Goal: Task Accomplishment & Management: Use online tool/utility

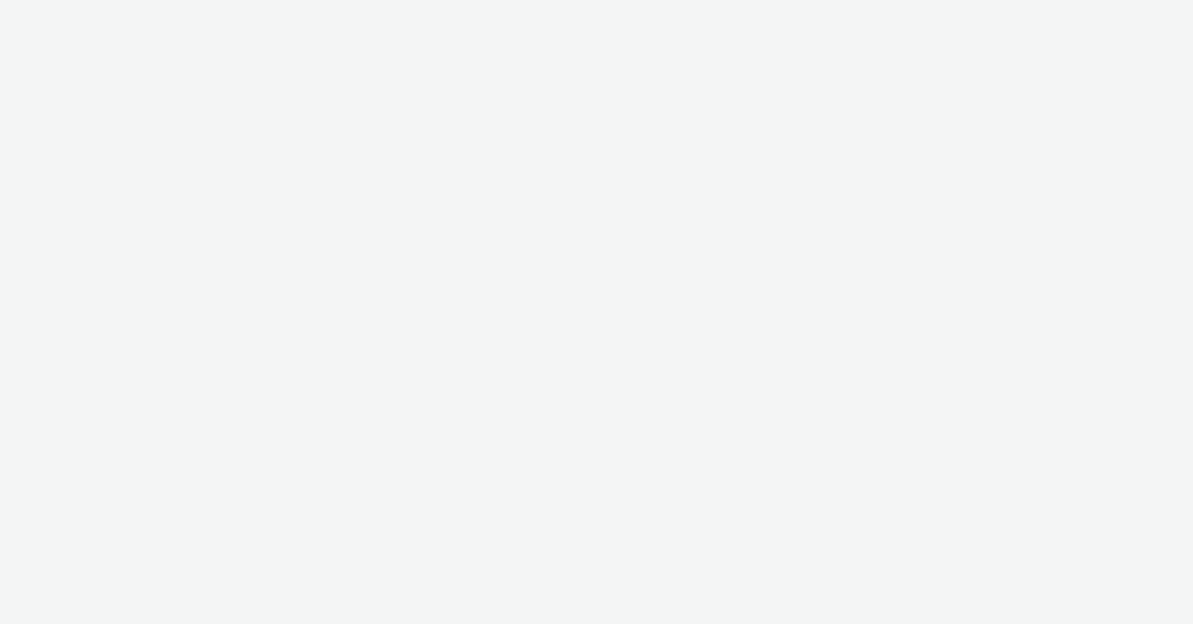
select select "f4205e5d-bd10-4da0-b716-125865d7aa0a"
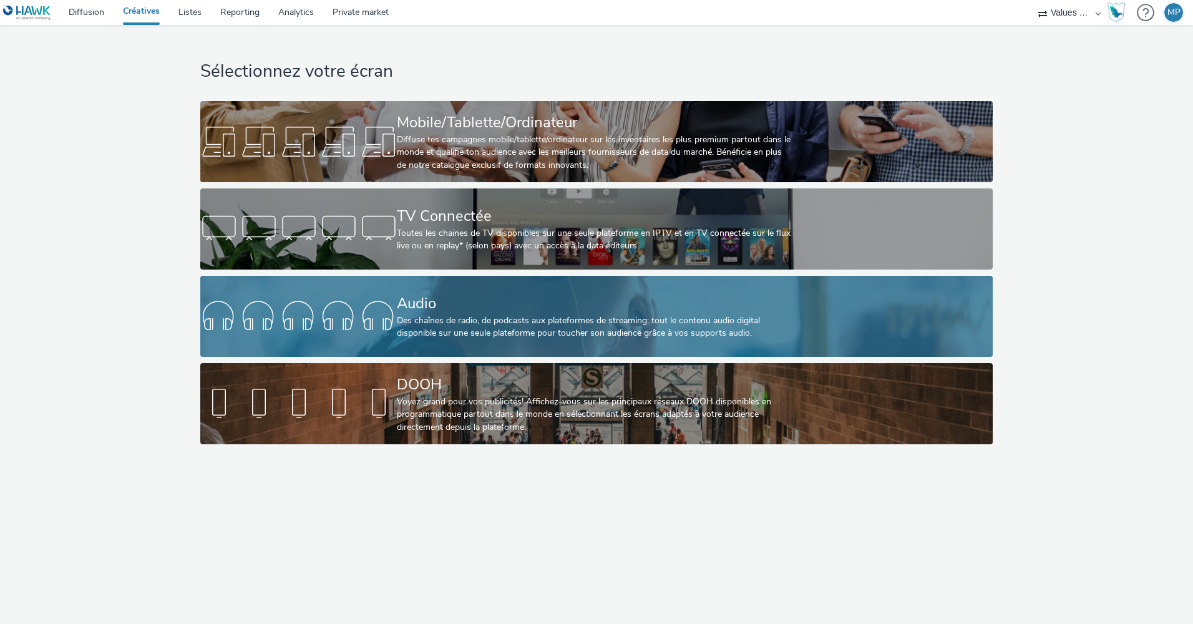
click at [430, 310] on div "Audio" at bounding box center [594, 304] width 394 height 22
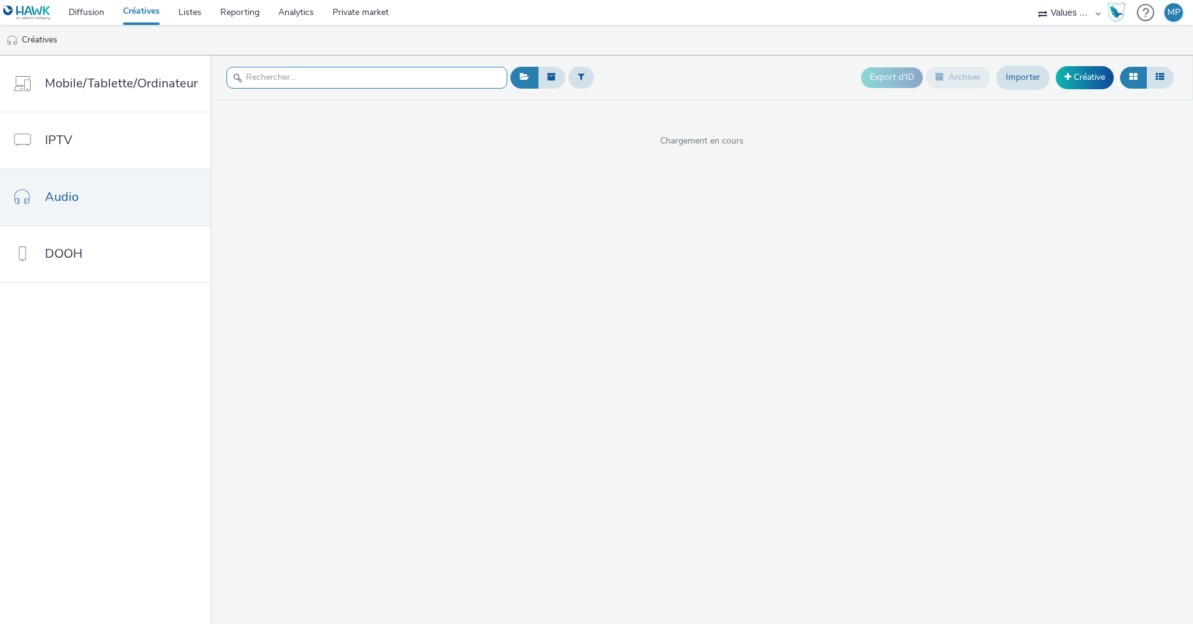
click at [265, 79] on input "text" at bounding box center [367, 78] width 281 height 22
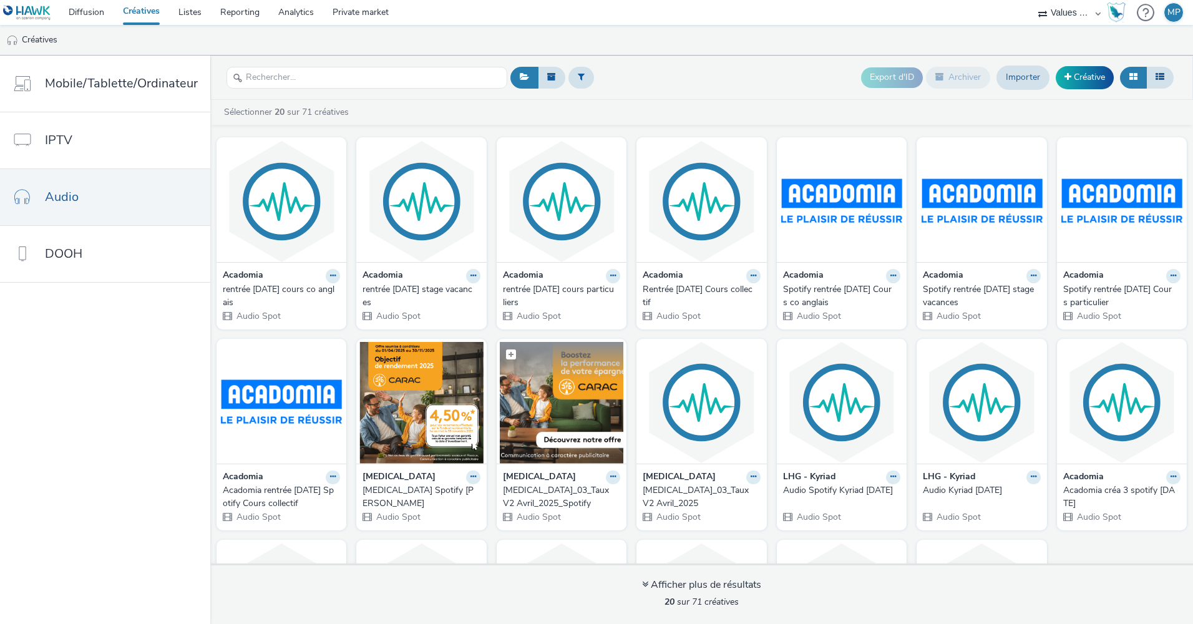
click at [555, 399] on img at bounding box center [562, 403] width 124 height 122
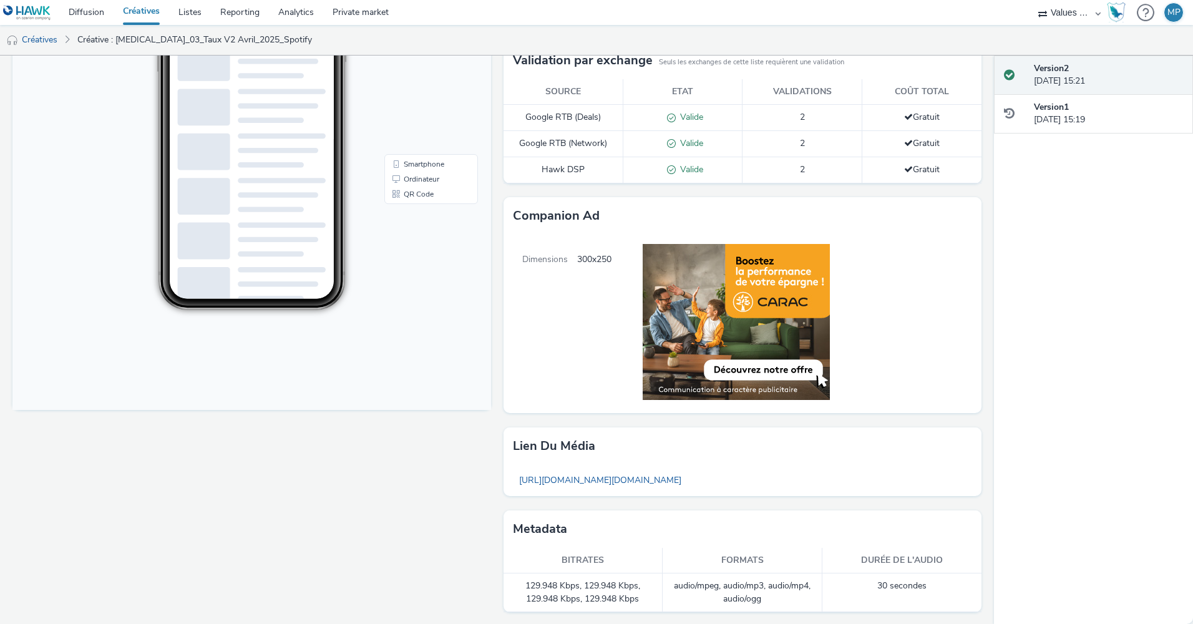
scroll to position [252, 0]
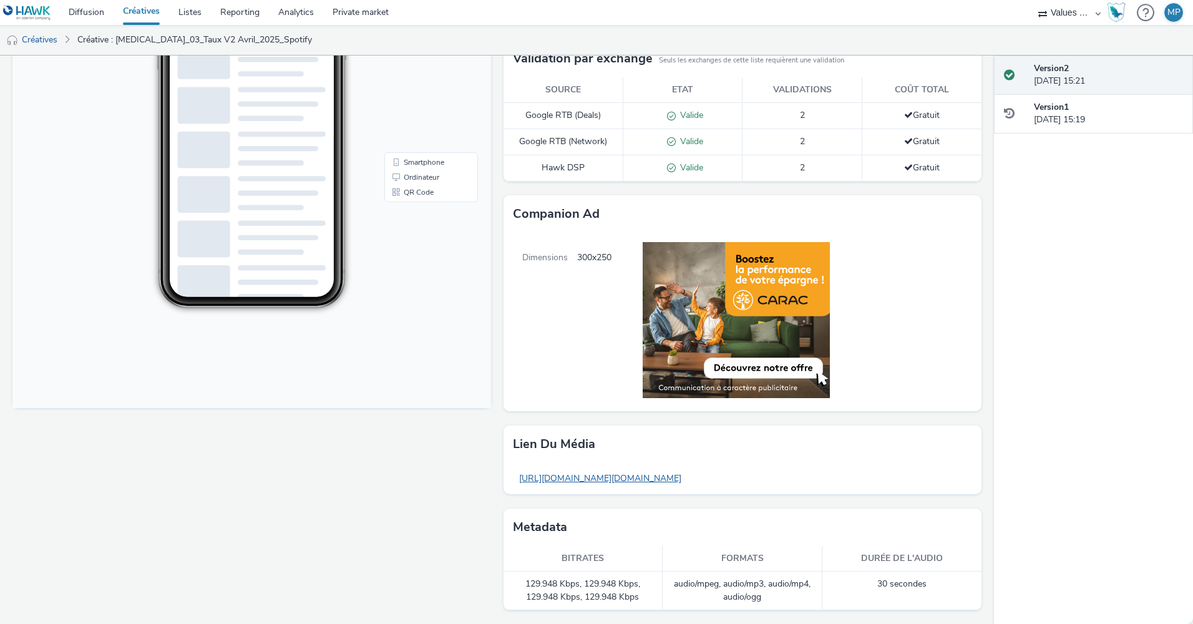
click at [575, 479] on link "[URL][DOMAIN_NAME][DOMAIN_NAME]" at bounding box center [600, 478] width 175 height 24
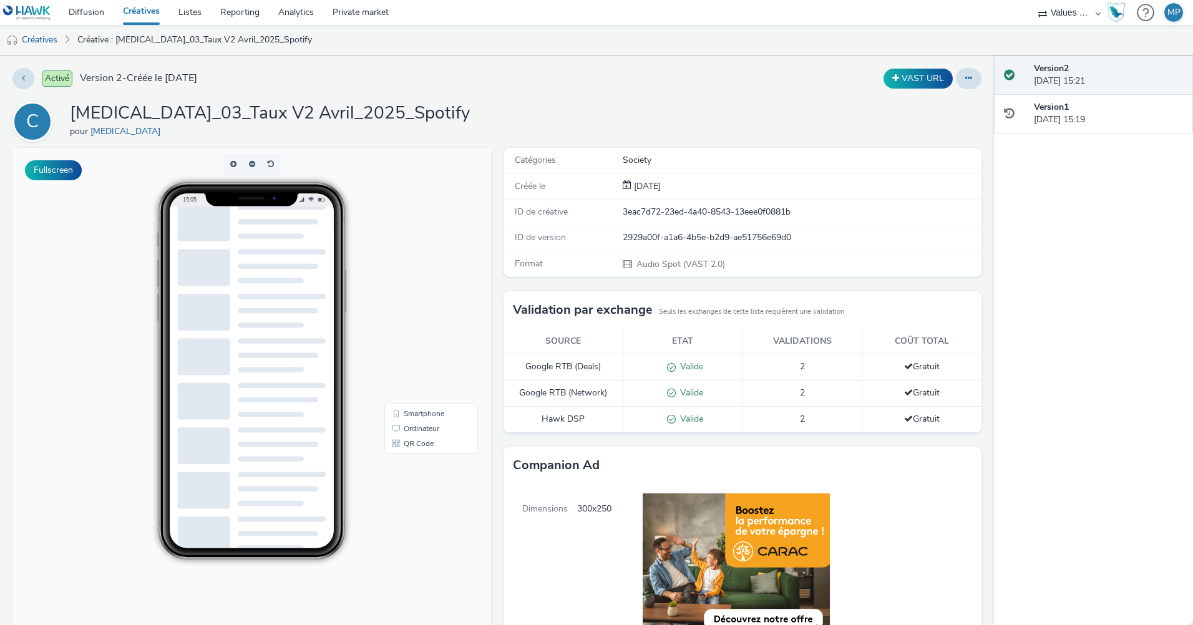
scroll to position [193, 0]
click at [365, 15] on link "Private market" at bounding box center [360, 12] width 75 height 25
